Goal: Information Seeking & Learning: Find specific fact

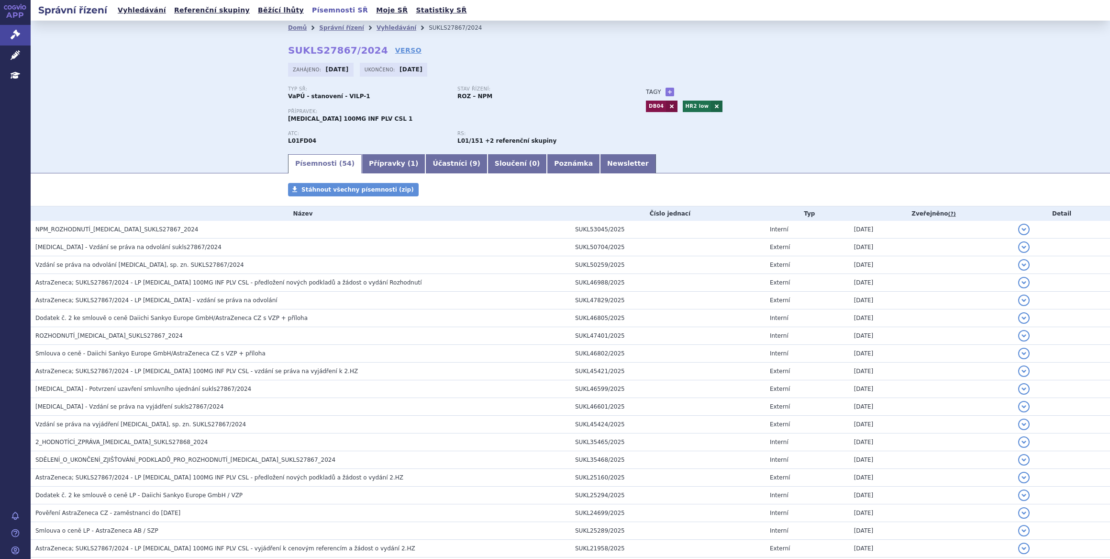
click at [309, 11] on link "Písemnosti SŘ" at bounding box center [340, 10] width 62 height 13
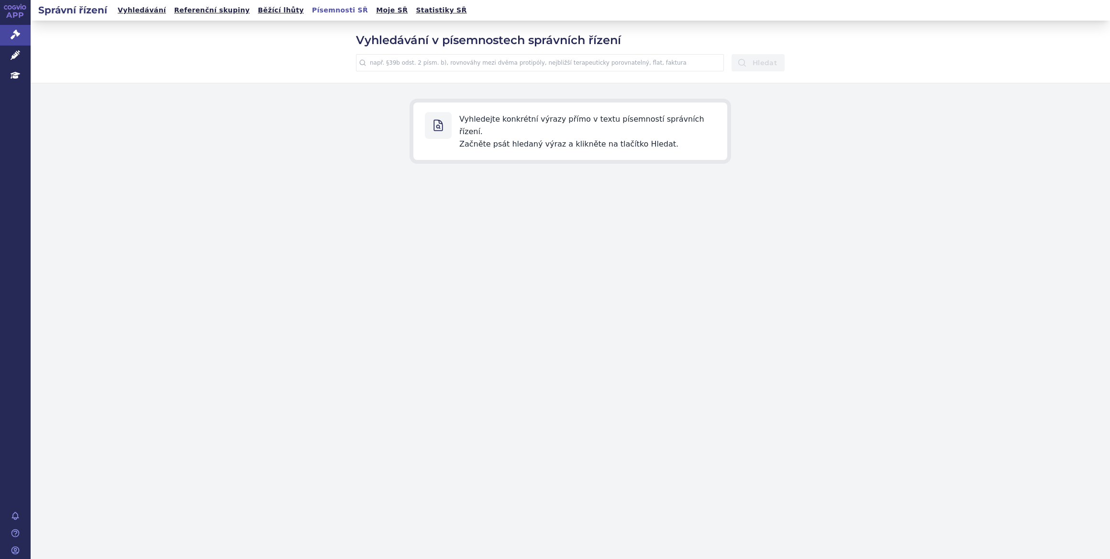
click at [433, 63] on input "text" at bounding box center [540, 62] width 368 height 17
click at [732, 54] on button "Hledat" at bounding box center [758, 62] width 53 height 17
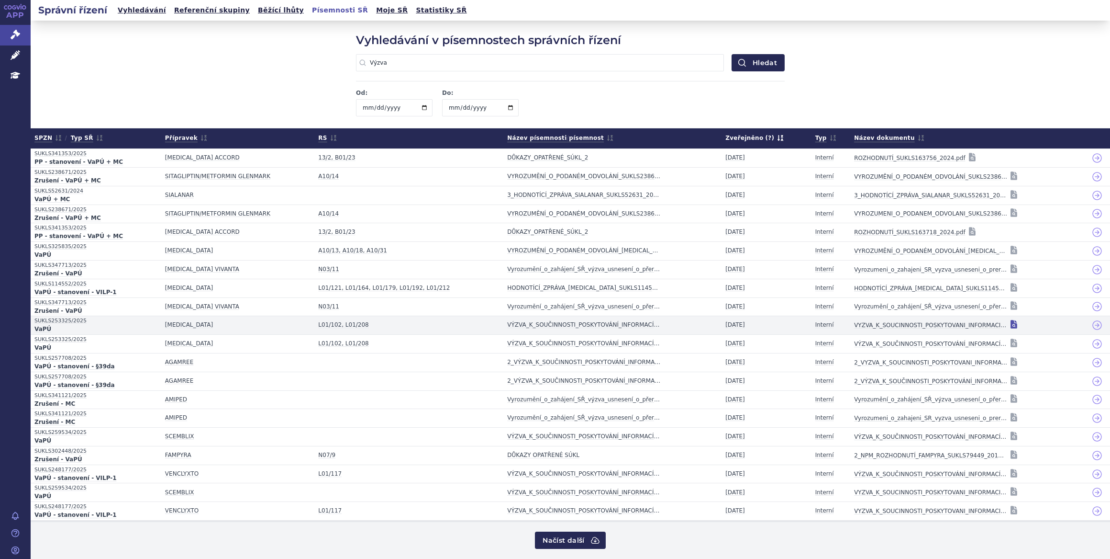
click at [1011, 325] on icon at bounding box center [1014, 324] width 7 height 9
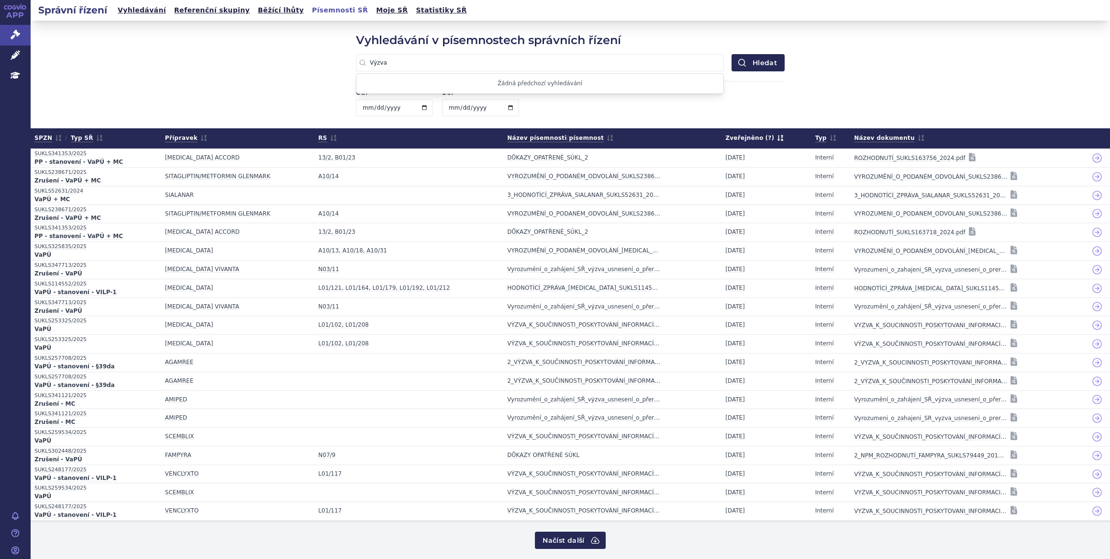
drag, startPoint x: 411, startPoint y: 62, endPoint x: 292, endPoint y: 56, distance: 118.9
click at [292, 56] on div "Vyhledávání v písemnostech správních řízení Výzva Žádná předchozí vyhledávání H…" at bounding box center [571, 74] width 1080 height 107
click at [732, 54] on button "Hledat" at bounding box center [758, 62] width 53 height 17
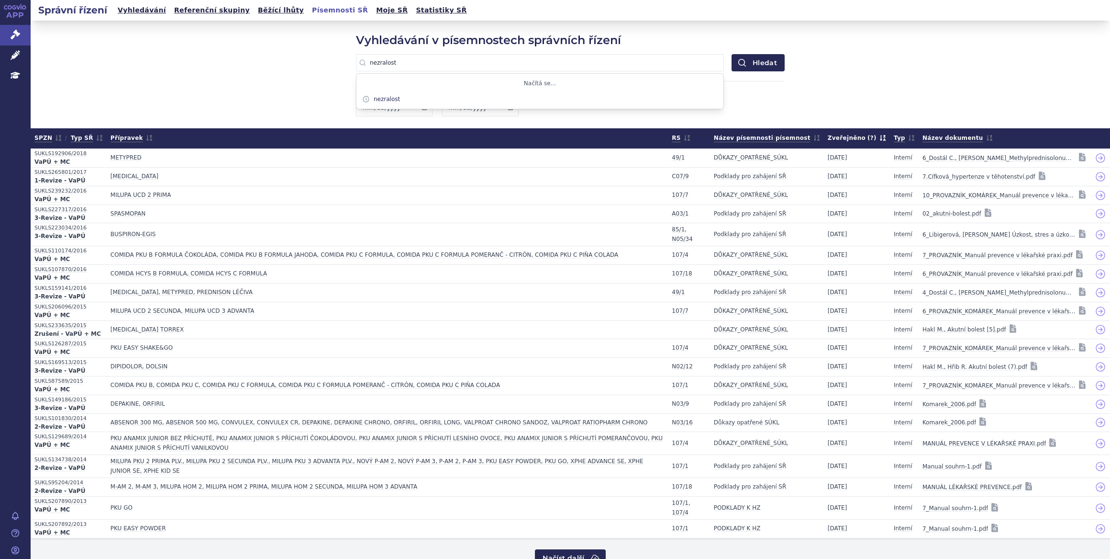
type input "nezralost"
click at [732, 54] on button "Hledat" at bounding box center [758, 62] width 53 height 17
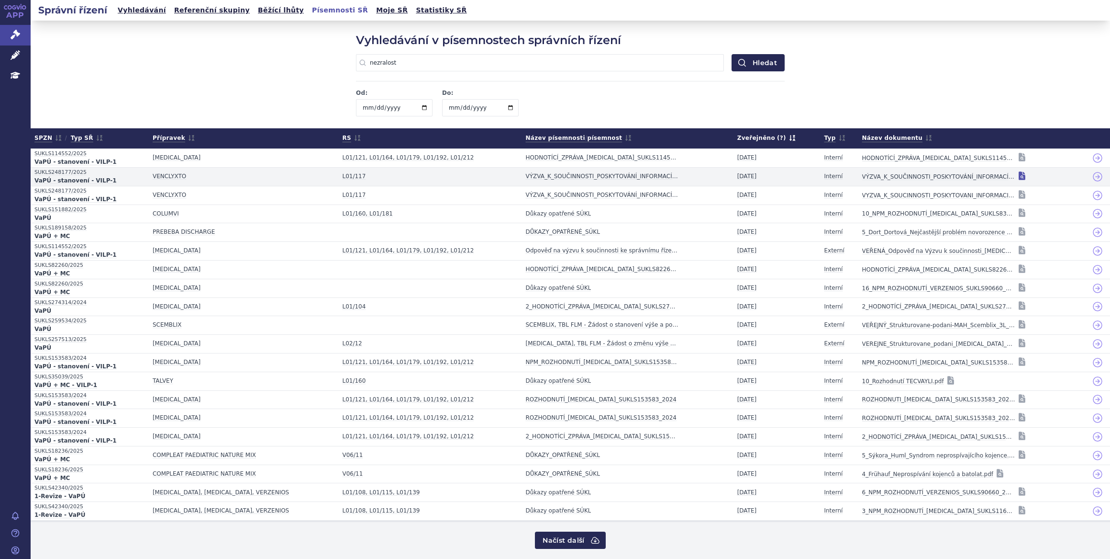
click at [1019, 177] on icon at bounding box center [1022, 175] width 7 height 9
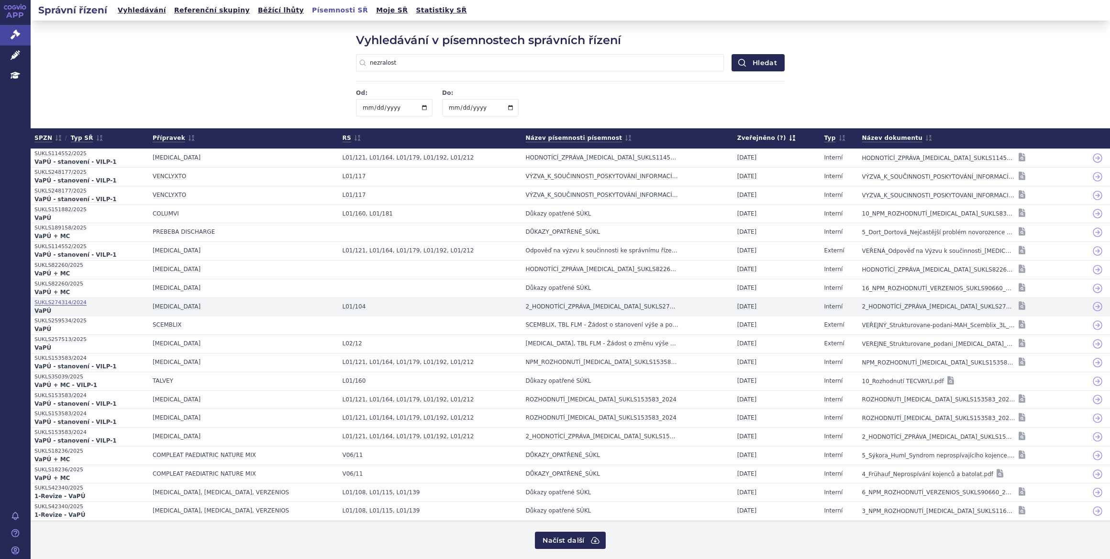
click at [70, 301] on span "SUKLS274314/2024" at bounding box center [89, 302] width 111 height 9
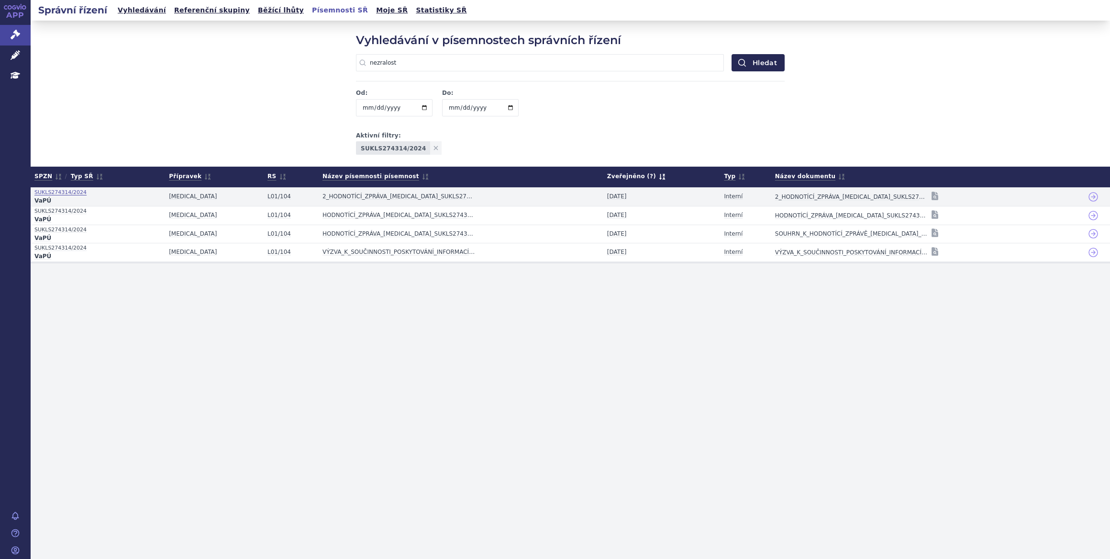
click at [59, 191] on span "SUKLS274314/2024" at bounding box center [97, 192] width 127 height 9
drag, startPoint x: 32, startPoint y: 191, endPoint x: 81, endPoint y: 192, distance: 49.3
click at [81, 192] on td "SUKLS274314/2024 VaPÚ" at bounding box center [98, 196] width 134 height 19
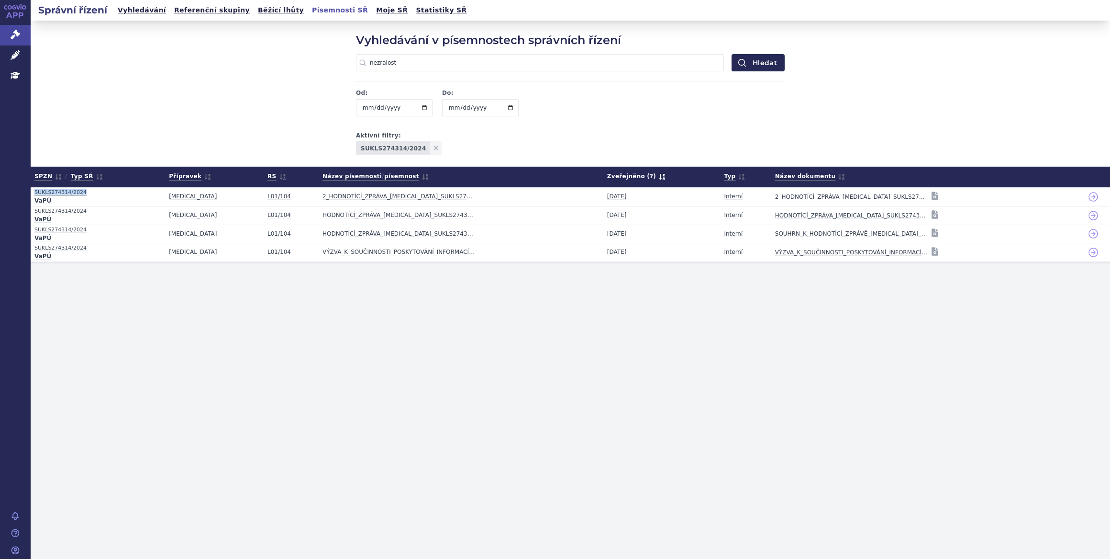
copy span "SUKLS274314/2024"
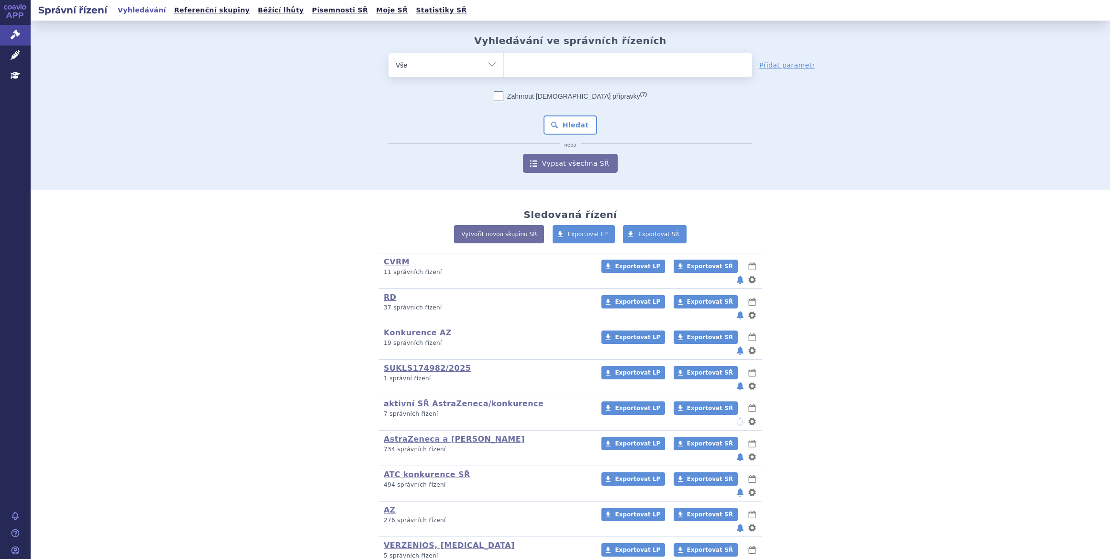
type input "SUKLS274314/2024"
select select "SUKLS274314/2024"
click at [536, 84] on ul "SUKLS274314/2024" at bounding box center [625, 82] width 248 height 11
click at [579, 121] on button "Hledat" at bounding box center [571, 124] width 54 height 19
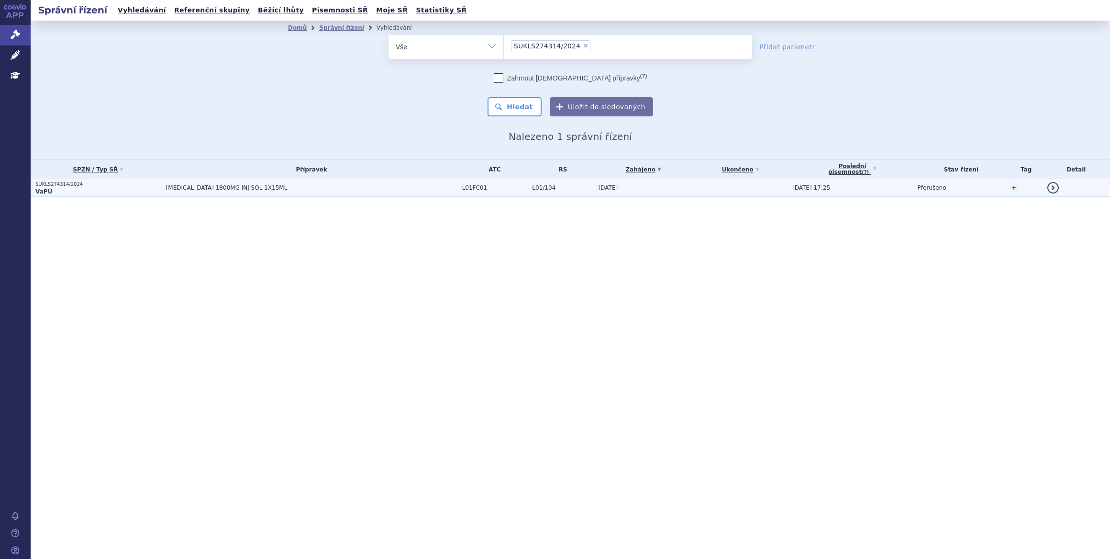
click at [603, 190] on span "23.10.2024" at bounding box center [609, 187] width 20 height 7
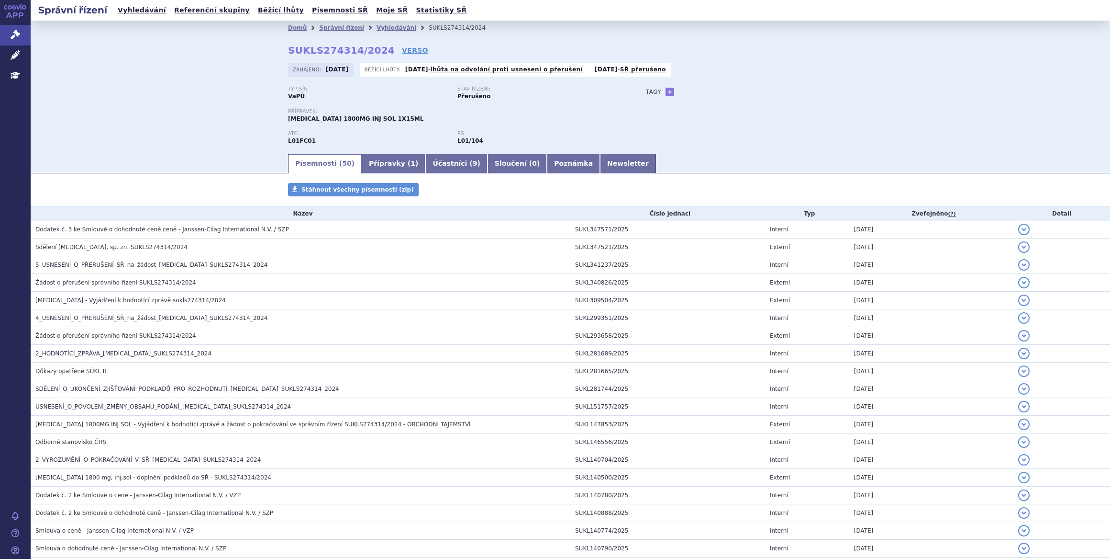
click at [191, 119] on div "Domů Správní řízení Vyhledávání SUKLS274314/2024 SUKLS274314/2024 VERSO [GEOGRA…" at bounding box center [571, 87] width 1080 height 132
click at [309, 11] on link "Písemnosti SŘ" at bounding box center [340, 10] width 62 height 13
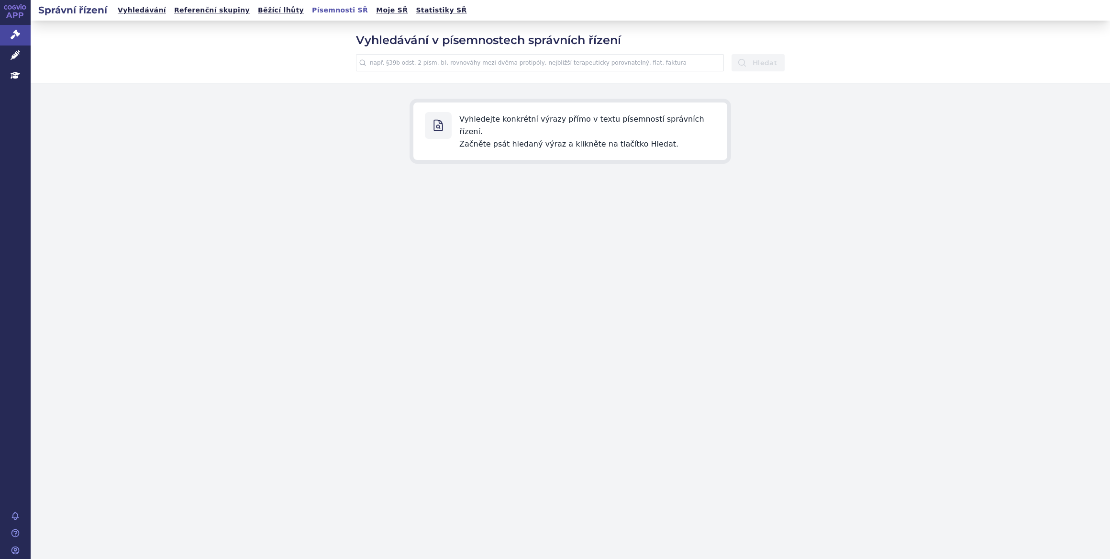
click at [597, 63] on input "text" at bounding box center [540, 62] width 368 height 17
type input "nezralost"
click at [732, 54] on button "Hledat" at bounding box center [758, 62] width 53 height 17
